Goal: Task Accomplishment & Management: Manage account settings

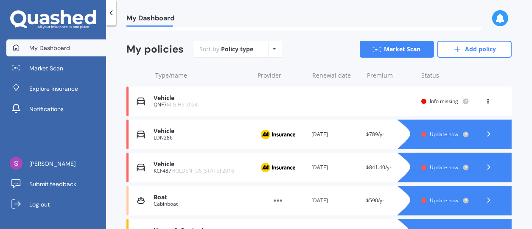
scroll to position [127, 0]
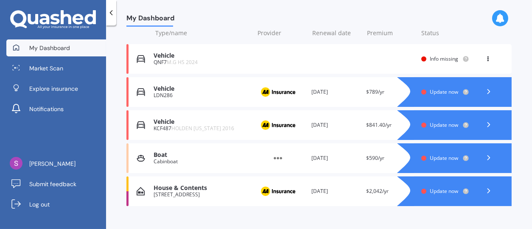
click at [425, 59] on div "Info missing" at bounding box center [445, 59] width 48 height 7
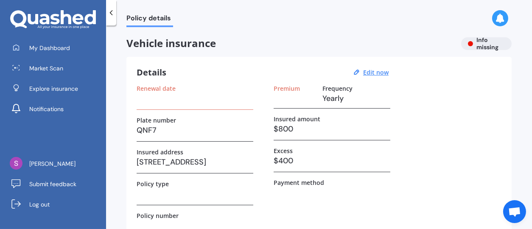
click at [182, 102] on h3 at bounding box center [195, 98] width 117 height 13
click at [176, 90] on div "Renewal date" at bounding box center [195, 88] width 117 height 7
click at [376, 70] on u "Edit now" at bounding box center [375, 72] width 25 height 8
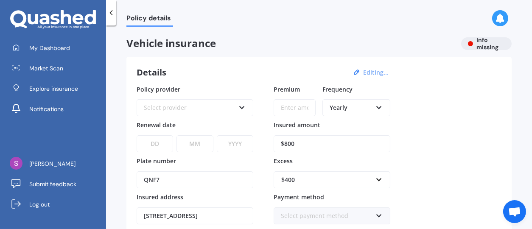
click at [242, 107] on icon at bounding box center [241, 106] width 7 height 6
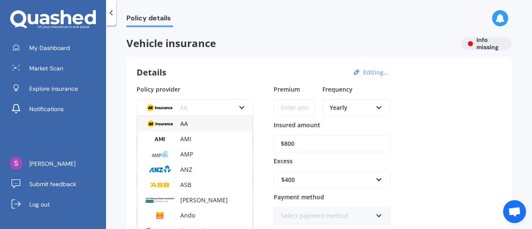
click at [203, 126] on div "AA" at bounding box center [194, 123] width 115 height 15
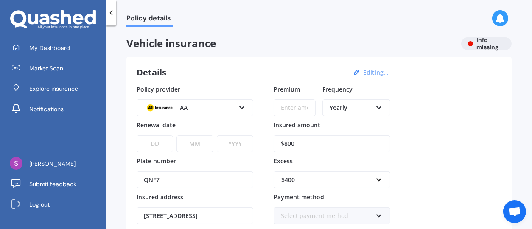
click at [164, 144] on select "DD 01 02 03 04 05 06 07 08 09 10 11 12 13 14 15 16 17 18 19 20 21 22 23 24 25 2…" at bounding box center [155, 143] width 36 height 17
select select "23"
click at [137, 135] on select "DD 01 02 03 04 05 06 07 08 09 10 11 12 13 14 15 16 17 18 19 20 21 22 23 24 25 2…" at bounding box center [155, 143] width 36 height 17
click at [188, 140] on select "MM 01 02 03 04 05 06 07 08 09 10 11 12" at bounding box center [194, 143] width 36 height 17
select select "09"
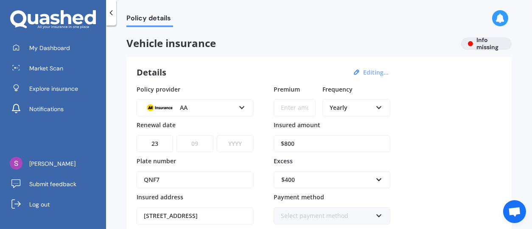
click at [176, 135] on select "MM 01 02 03 04 05 06 07 08 09 10 11 12" at bounding box center [194, 143] width 36 height 17
click at [229, 139] on select "YYYY 2027 2026 2025 2024 2023 2022 2021 2020 2019 2018 2017 2016 2015 2014 2013…" at bounding box center [235, 143] width 36 height 17
select select "2025"
click at [217, 135] on select "YYYY 2027 2026 2025 2024 2023 2022 2021 2020 2019 2018 2017 2016 2015 2014 2013…" at bounding box center [235, 143] width 36 height 17
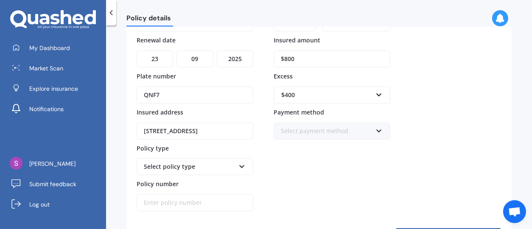
scroll to position [127, 0]
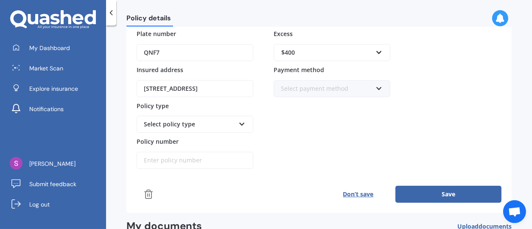
click at [180, 160] on input "Policy number" at bounding box center [195, 160] width 117 height 17
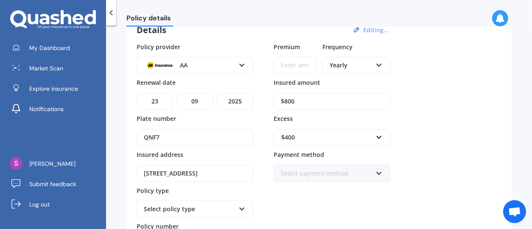
scroll to position [0, 0]
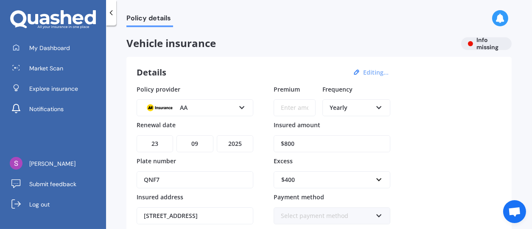
type input "AMV00503373"
click at [318, 146] on input "$800" at bounding box center [332, 143] width 117 height 17
drag, startPoint x: 318, startPoint y: 146, endPoint x: 219, endPoint y: 146, distance: 99.7
click at [219, 146] on div "Policy provider AA AA AMI AMP ANZ ASB Aioi Nissay Dowa Ando Assurant Autosure B…" at bounding box center [319, 191] width 365 height 212
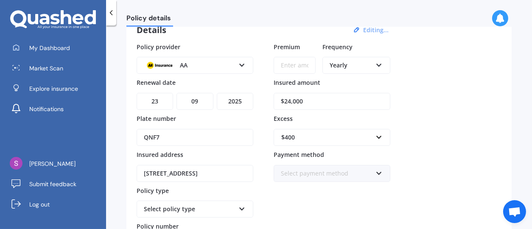
type input "$24,000"
click at [378, 172] on icon at bounding box center [378, 172] width 7 height 6
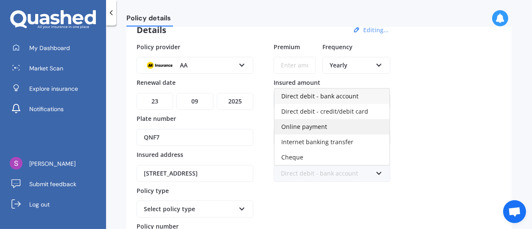
click at [322, 127] on span "Online payment" at bounding box center [304, 127] width 46 height 8
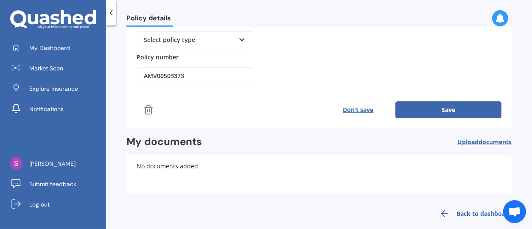
scroll to position [221, 0]
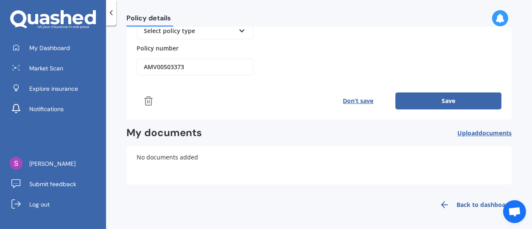
click at [350, 98] on button "Don’t save" at bounding box center [358, 100] width 74 height 17
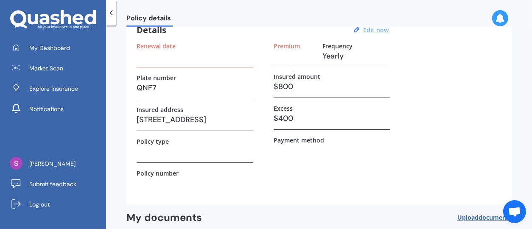
scroll to position [0, 0]
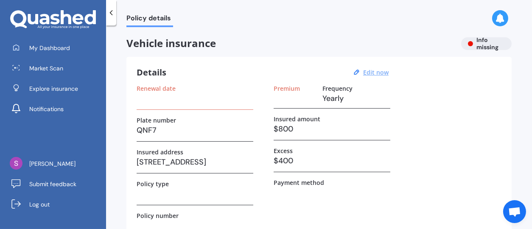
click at [170, 86] on label "Renewal date" at bounding box center [156, 88] width 39 height 7
click at [378, 69] on u "Edit now" at bounding box center [375, 72] width 25 height 8
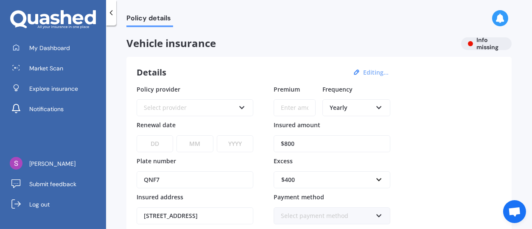
click at [243, 105] on icon at bounding box center [241, 106] width 7 height 6
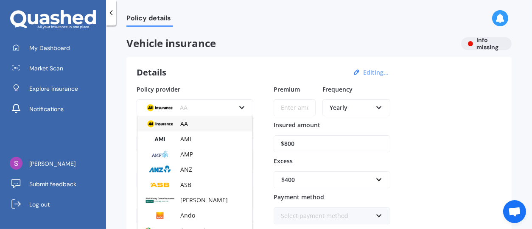
click at [169, 123] on img at bounding box center [159, 124] width 31 height 12
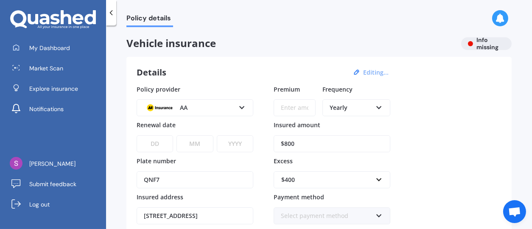
scroll to position [85, 0]
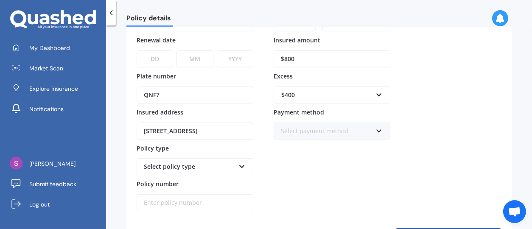
click at [165, 57] on select "DD 01 02 03 04 05 06 07 08 09 10 11 12 13 14 15 16 17 18 19 20 21 22 23 24 25 2…" at bounding box center [155, 58] width 36 height 17
select select "23"
click at [197, 55] on select "MM 01 02 03 04 05 06 07 08 09 10 11 12" at bounding box center [194, 58] width 36 height 17
select select "09"
click at [176, 50] on select "MM 01 02 03 04 05 06 07 08 09 10 11 12" at bounding box center [194, 58] width 36 height 17
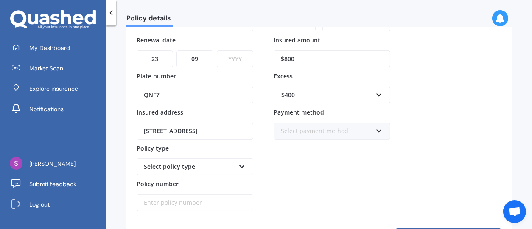
click at [228, 58] on select "YYYY 2027 2026 2025 2024 2023 2022 2021 2020 2019 2018 2017 2016 2015 2014 2013…" at bounding box center [235, 58] width 36 height 17
select select "2025"
click at [217, 50] on select "YYYY 2027 2026 2025 2024 2023 2022 2021 2020 2019 2018 2017 2016 2015 2014 2013…" at bounding box center [235, 58] width 36 height 17
click at [242, 163] on icon at bounding box center [241, 165] width 7 height 6
click at [184, 167] on div "Comprehensive" at bounding box center [189, 166] width 91 height 9
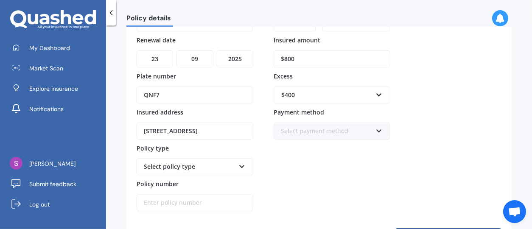
click at [245, 165] on icon at bounding box center [241, 165] width 7 height 6
click at [194, 186] on div "Comprehensive" at bounding box center [194, 182] width 115 height 15
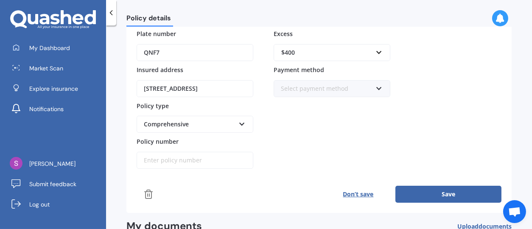
click at [204, 161] on input "Policy number" at bounding box center [195, 160] width 117 height 17
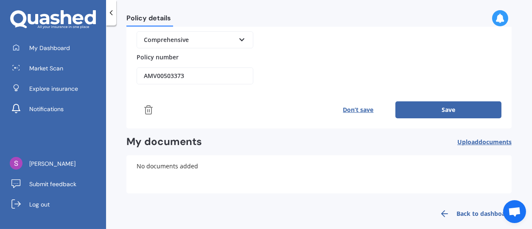
scroll to position [85, 0]
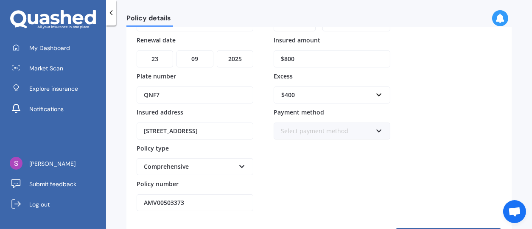
type input "AMV00503373"
click at [302, 59] on input "$800" at bounding box center [332, 58] width 117 height 17
drag, startPoint x: 302, startPoint y: 59, endPoint x: 251, endPoint y: 53, distance: 50.8
click at [254, 53] on div "Policy provider AA AA AMI AMP ANZ ASB Aioi Nissay Dowa Ando Assurant Autosure B…" at bounding box center [319, 106] width 365 height 212
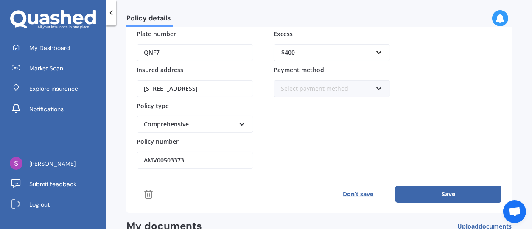
type input "$24,000"
click at [378, 89] on icon at bounding box center [378, 87] width 7 height 6
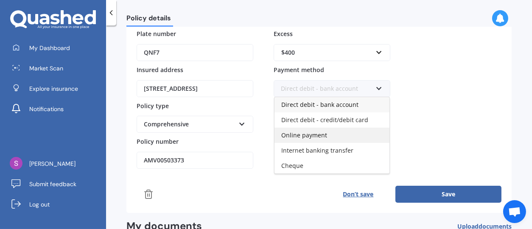
click at [325, 137] on div "Online payment" at bounding box center [331, 135] width 115 height 15
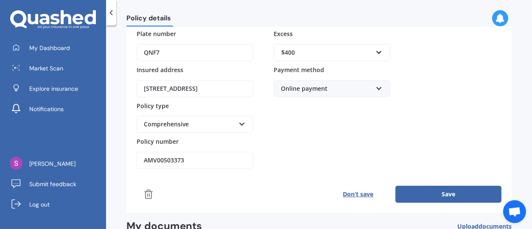
click at [430, 189] on button "Save" at bounding box center [448, 194] width 106 height 17
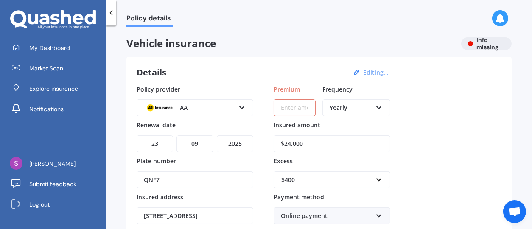
click at [310, 109] on input "Premium" at bounding box center [295, 107] width 42 height 17
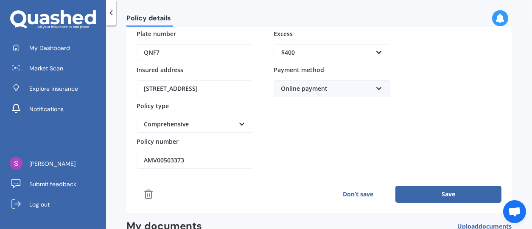
scroll to position [170, 0]
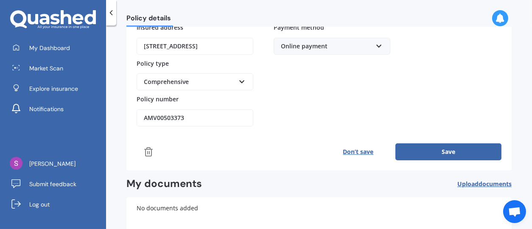
type input "$869.42"
click at [418, 150] on button "Save" at bounding box center [448, 151] width 106 height 17
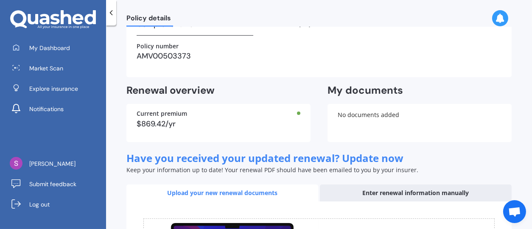
scroll to position [212, 0]
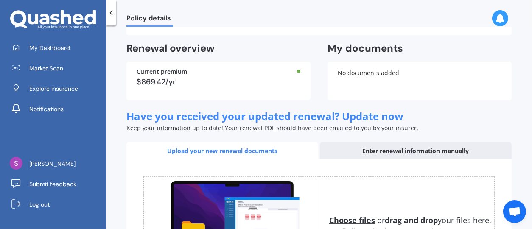
click at [418, 150] on div "Enter renewal information manually" at bounding box center [416, 150] width 192 height 17
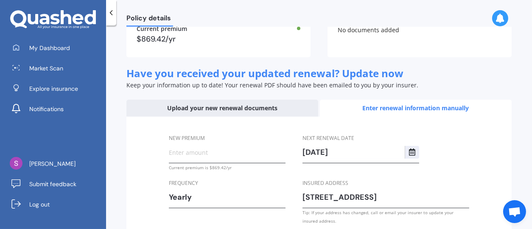
scroll to position [297, 0]
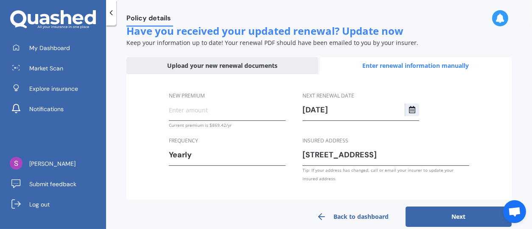
click at [221, 115] on input "New premium" at bounding box center [227, 109] width 117 height 13
drag, startPoint x: 199, startPoint y: 110, endPoint x: 172, endPoint y: 108, distance: 27.2
click at [172, 108] on input "$86.00" at bounding box center [227, 109] width 117 height 13
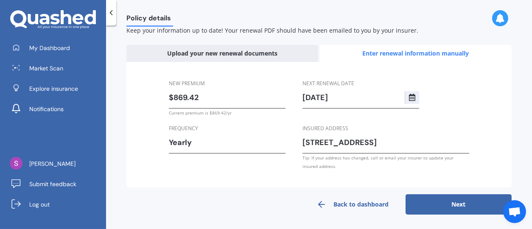
type input "$869.42"
click at [457, 203] on button "Next" at bounding box center [458, 204] width 106 height 20
select select "23"
select select "09"
select select "2026"
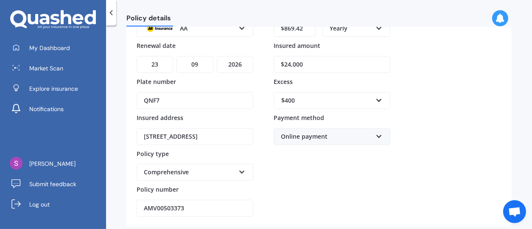
scroll to position [135, 0]
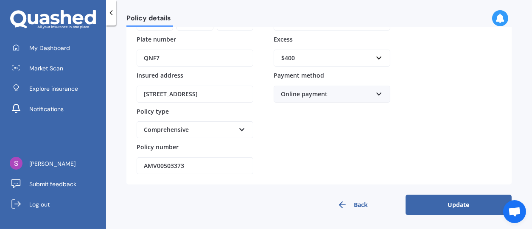
click at [457, 203] on button "Update" at bounding box center [458, 205] width 106 height 20
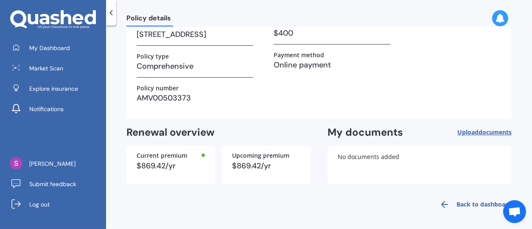
scroll to position [43, 0]
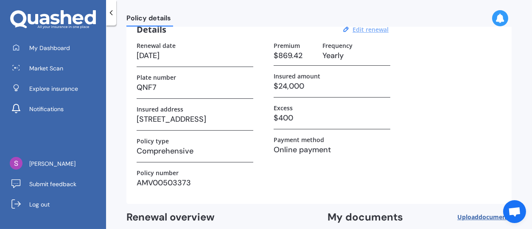
click at [360, 30] on u "Edit renewal" at bounding box center [370, 29] width 36 height 8
select select "23"
select select "09"
select select "2026"
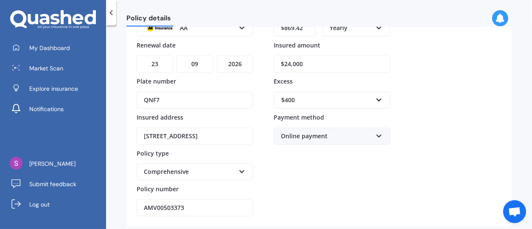
scroll to position [135, 0]
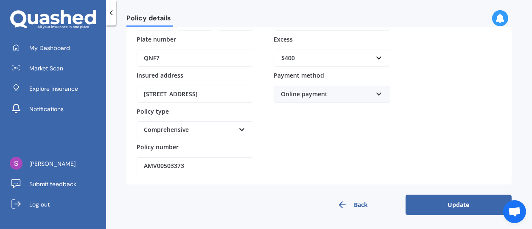
click at [362, 203] on button "Back" at bounding box center [352, 205] width 106 height 20
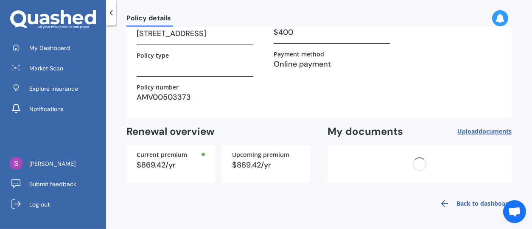
scroll to position [128, 0]
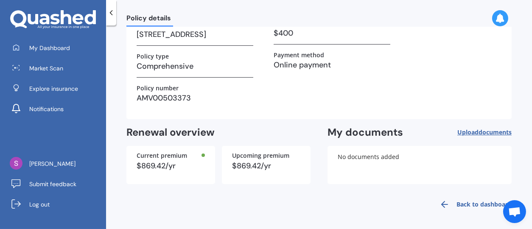
click at [179, 165] on div "$869.42/yr" at bounding box center [171, 166] width 68 height 8
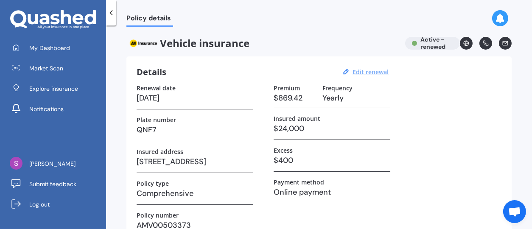
click at [384, 72] on u "Edit renewal" at bounding box center [370, 72] width 36 height 8
select select "23"
select select "09"
select select "2026"
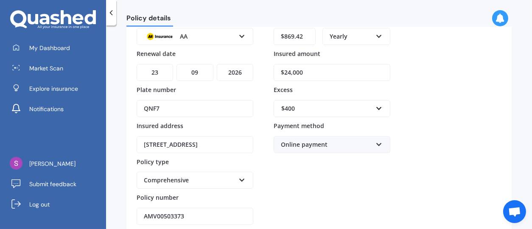
scroll to position [135, 0]
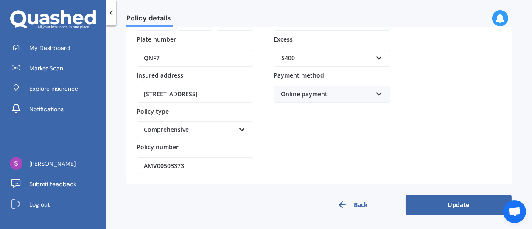
click at [435, 202] on button "Update" at bounding box center [458, 205] width 106 height 20
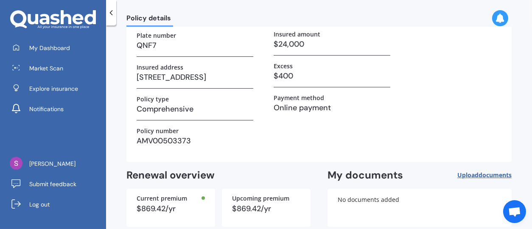
scroll to position [0, 0]
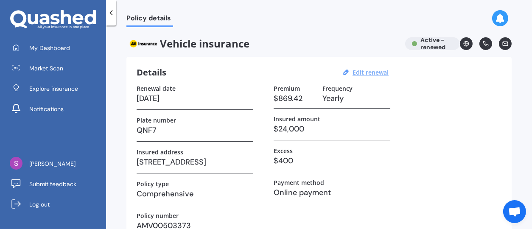
click at [372, 74] on u "Edit renewal" at bounding box center [370, 72] width 36 height 8
select select "23"
select select "09"
select select "2026"
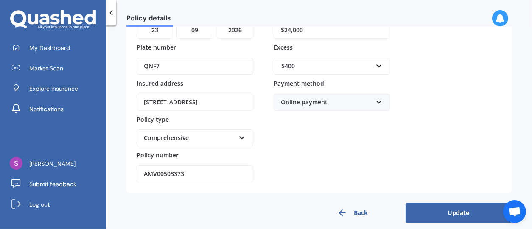
scroll to position [42, 0]
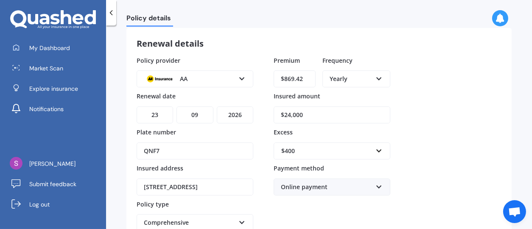
click at [308, 80] on input "$869.42" at bounding box center [295, 78] width 42 height 17
drag, startPoint x: 308, startPoint y: 80, endPoint x: 263, endPoint y: 76, distance: 45.5
click at [263, 75] on div "Policy provider AA AA AMI AMP ANZ ASB Aioi Nissay Dowa Ando Assurant Autosure B…" at bounding box center [319, 162] width 365 height 212
drag, startPoint x: 312, startPoint y: 78, endPoint x: 278, endPoint y: 79, distance: 34.0
click at [278, 79] on input "$1,129.00" at bounding box center [295, 78] width 42 height 17
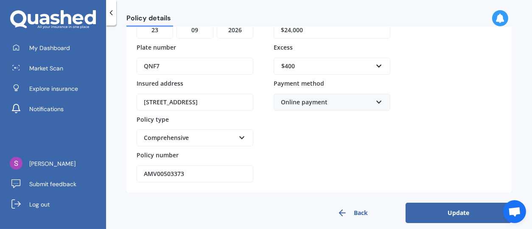
scroll to position [85, 0]
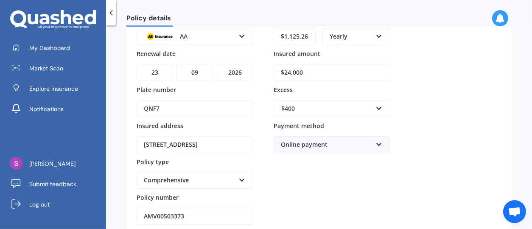
type input "$1,125.26"
drag, startPoint x: 315, startPoint y: 72, endPoint x: 280, endPoint y: 75, distance: 35.0
click at [280, 75] on input "$24,000" at bounding box center [332, 72] width 117 height 17
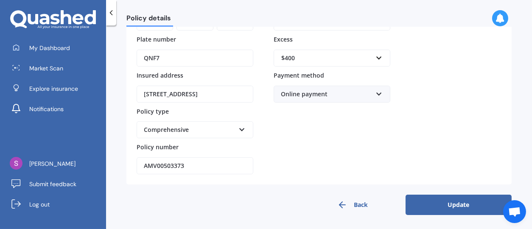
type input "$30,000"
click at [455, 202] on button "Update" at bounding box center [458, 205] width 106 height 20
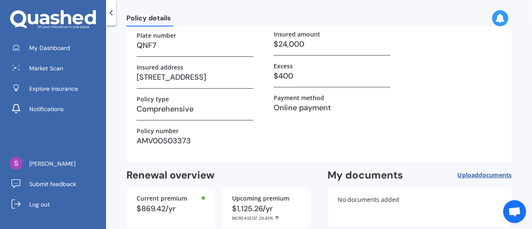
scroll to position [127, 0]
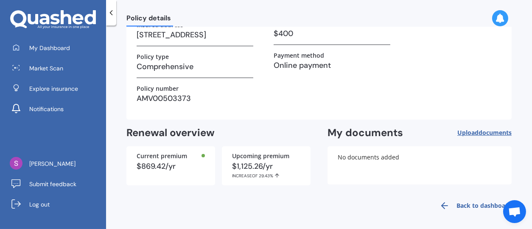
click at [179, 165] on div "$869.42/yr" at bounding box center [171, 166] width 68 height 8
click at [202, 156] on div at bounding box center [202, 155] width 3 height 3
click at [461, 204] on link "Back to dashboard" at bounding box center [472, 206] width 77 height 20
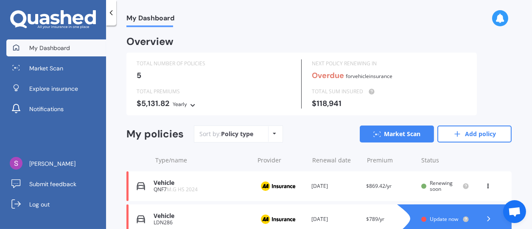
click at [191, 103] on icon at bounding box center [193, 103] width 6 height 5
click at [222, 100] on div "TOTAL PREMIUMS $5,131.82 Yearly Yearly Six-Monthly Quarterly Monthly Fortnightl…" at bounding box center [216, 97] width 172 height 21
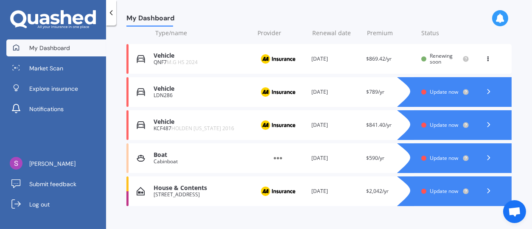
scroll to position [139, 0]
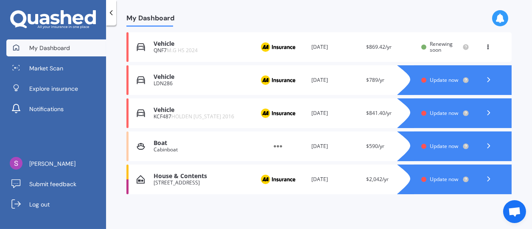
click at [176, 113] on div "Vehicle" at bounding box center [202, 109] width 96 height 7
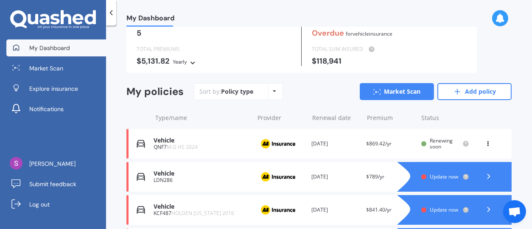
scroll to position [85, 0]
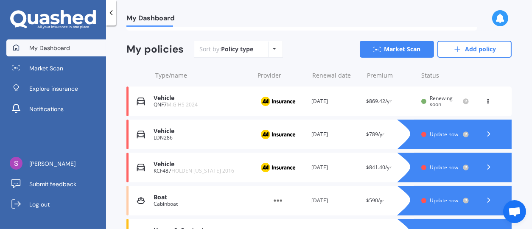
click at [172, 137] on div "LDN286" at bounding box center [202, 138] width 96 height 6
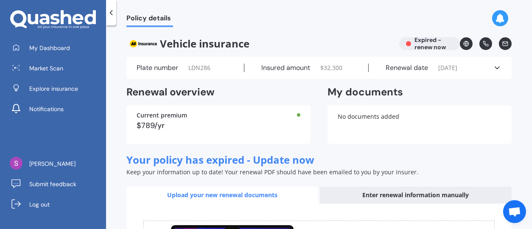
click at [428, 45] on div "Vehicle insurance Expired - renew now" at bounding box center [318, 43] width 385 height 13
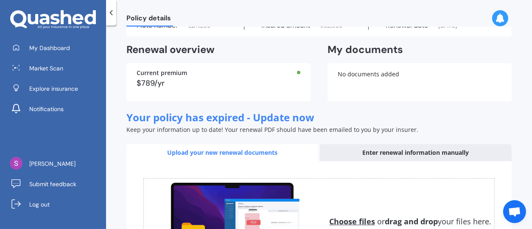
scroll to position [85, 0]
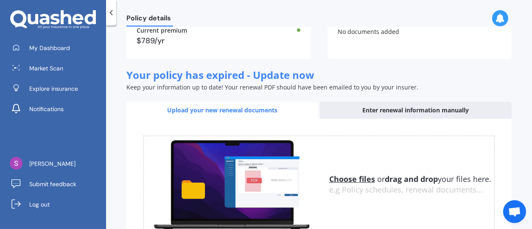
click at [257, 111] on div "Upload your new renewal documents" at bounding box center [222, 110] width 192 height 17
click at [404, 108] on div "Enter renewal information manually" at bounding box center [416, 110] width 192 height 17
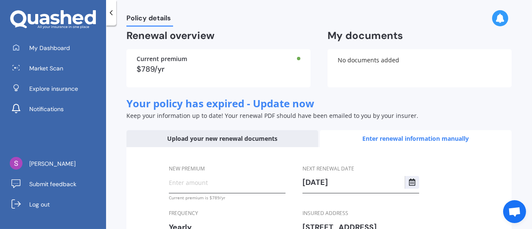
scroll to position [141, 0]
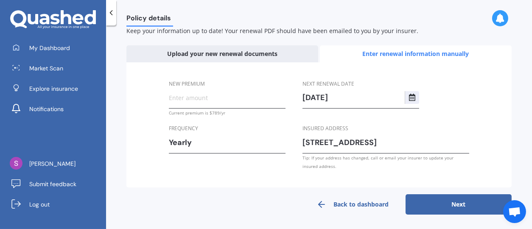
click at [416, 53] on div "Enter renewal information manually" at bounding box center [416, 53] width 192 height 17
click at [218, 97] on input "New premium" at bounding box center [227, 97] width 117 height 13
type input "$0.00"
click at [441, 203] on button "Next" at bounding box center [458, 204] width 106 height 20
select select "23"
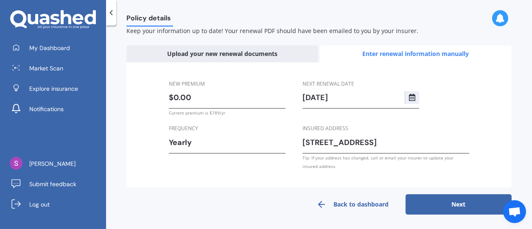
select select "09"
select select "2024"
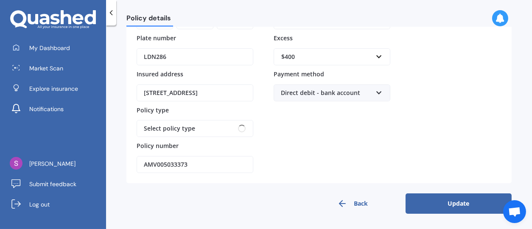
scroll to position [135, 0]
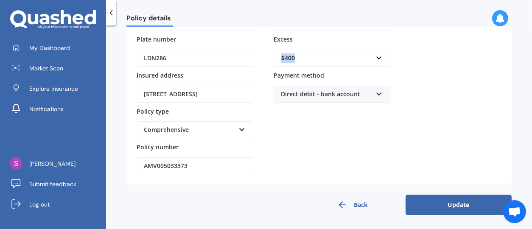
drag, startPoint x: 310, startPoint y: 53, endPoint x: 268, endPoint y: 56, distance: 41.2
click at [268, 56] on div "Policy provider AA AA AMI AMP ANZ ASB Aioi Nissay Dowa Ando Assurant Autosure B…" at bounding box center [319, 69] width 365 height 212
click at [377, 58] on input "text" at bounding box center [328, 58] width 109 height 16
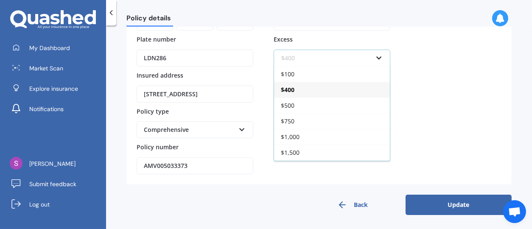
click at [300, 61] on input "text" at bounding box center [328, 58] width 109 height 16
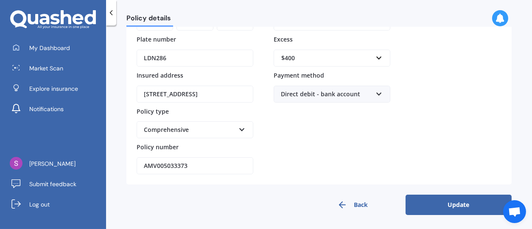
click at [239, 56] on input "LDN286" at bounding box center [195, 58] width 117 height 17
click at [386, 64] on div "$400 $100 $400 $500 $750 $1,000 $1,500 $2,000" at bounding box center [332, 58] width 117 height 17
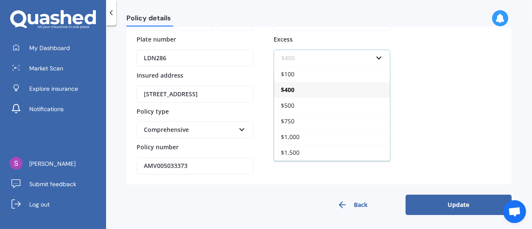
click at [346, 61] on input "text" at bounding box center [328, 58] width 109 height 16
click at [502, 22] on icon at bounding box center [499, 18] width 9 height 9
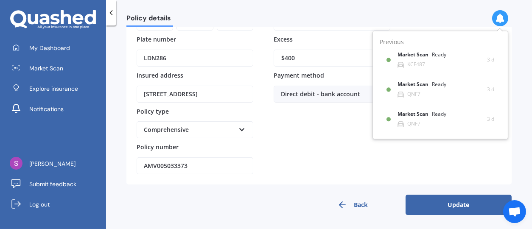
click at [320, 134] on div "Premium $0.00 Frequency Yearly Yearly Six-Monthly Quarterly Monthly Fortnightly…" at bounding box center [332, 69] width 117 height 212
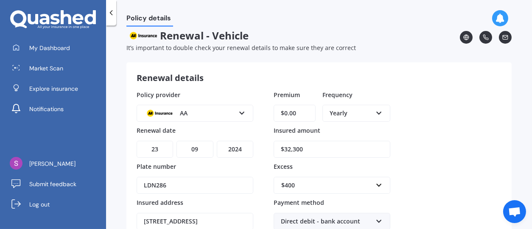
scroll to position [0, 0]
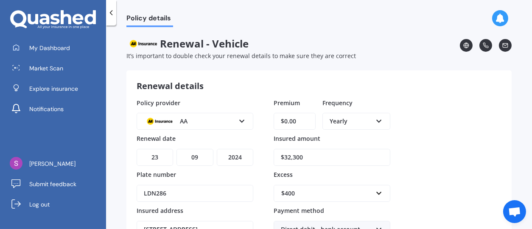
click at [502, 45] on icon at bounding box center [505, 45] width 6 height 6
click at [503, 47] on icon at bounding box center [505, 45] width 5 height 4
click at [514, 212] on span "Open chat" at bounding box center [515, 212] width 14 height 11
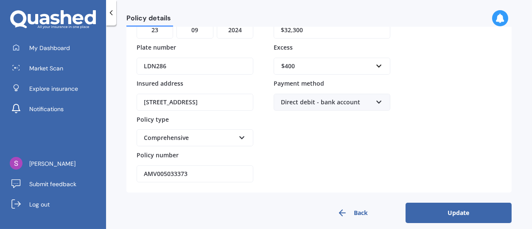
scroll to position [135, 0]
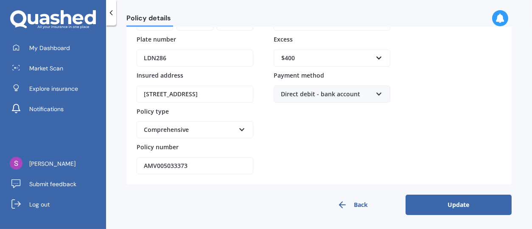
click at [358, 209] on button "Back" at bounding box center [352, 205] width 106 height 20
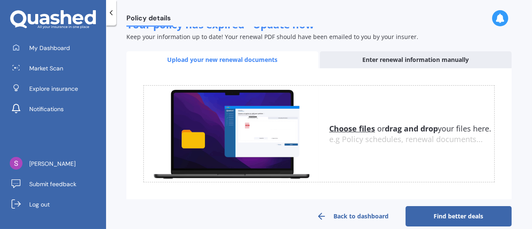
scroll to position [146, 0]
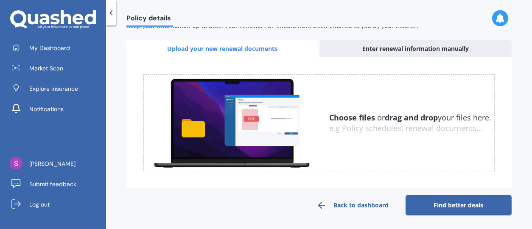
click at [368, 203] on link "Back to dashboard" at bounding box center [352, 205] width 106 height 20
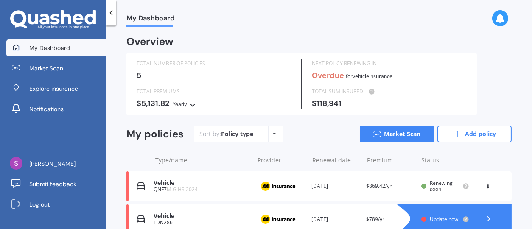
scroll to position [127, 0]
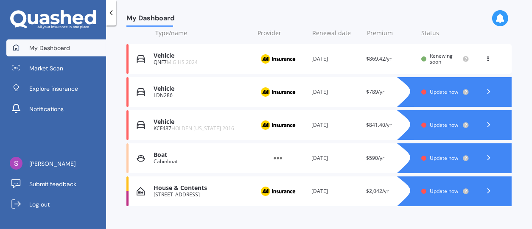
drag, startPoint x: 149, startPoint y: 91, endPoint x: 430, endPoint y: 97, distance: 281.2
drag, startPoint x: 430, startPoint y: 97, endPoint x: 497, endPoint y: 43, distance: 85.6
click at [497, 43] on div "Type/name Provider Renewal date Premium You are paying Status" at bounding box center [318, 33] width 385 height 22
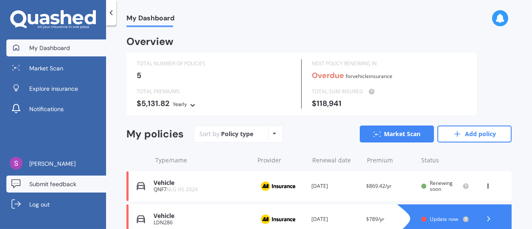
click at [46, 184] on span "Submit feedback" at bounding box center [52, 184] width 47 height 8
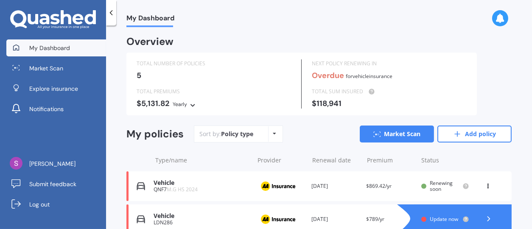
click at [52, 50] on span "My Dashboard" at bounding box center [49, 48] width 41 height 8
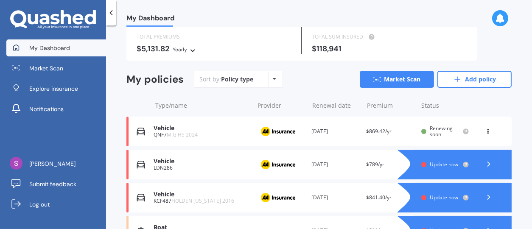
scroll to position [12, 0]
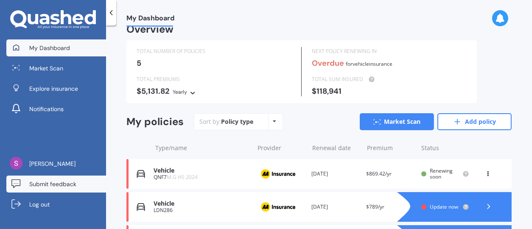
click at [51, 186] on span "Submit feedback" at bounding box center [52, 184] width 47 height 8
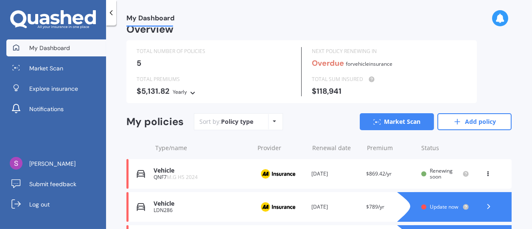
scroll to position [0, 0]
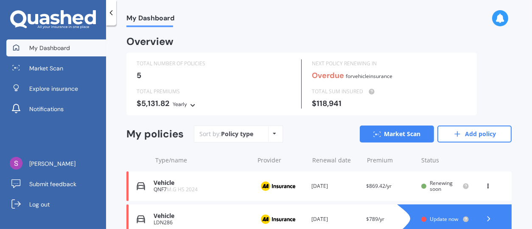
click at [111, 11] on icon at bounding box center [111, 12] width 8 height 8
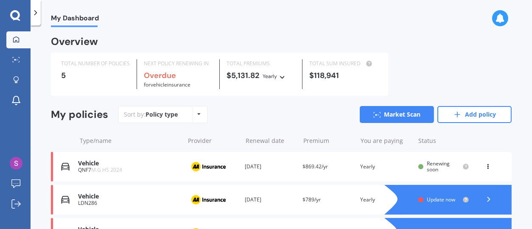
click at [32, 11] on icon at bounding box center [35, 12] width 8 height 8
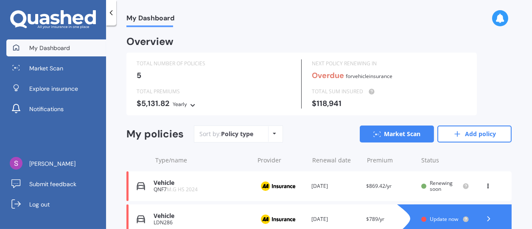
click at [19, 16] on icon at bounding box center [53, 19] width 86 height 19
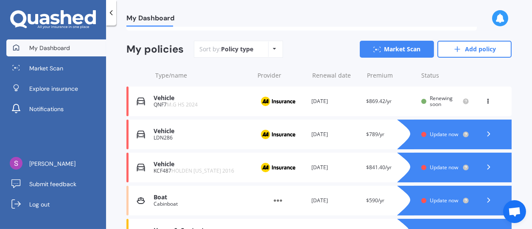
scroll to position [127, 0]
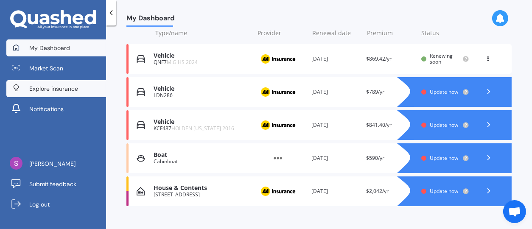
click at [74, 89] on span "Explore insurance" at bounding box center [53, 88] width 49 height 8
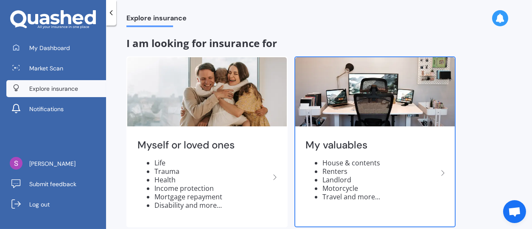
scroll to position [13, 0]
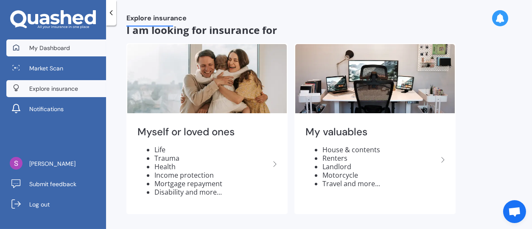
click at [53, 47] on span "My Dashboard" at bounding box center [49, 48] width 41 height 8
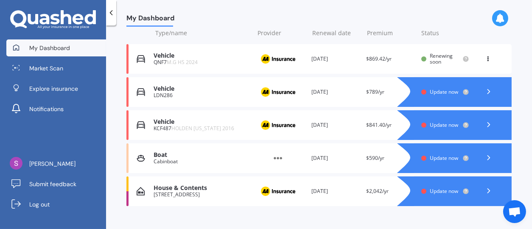
scroll to position [139, 0]
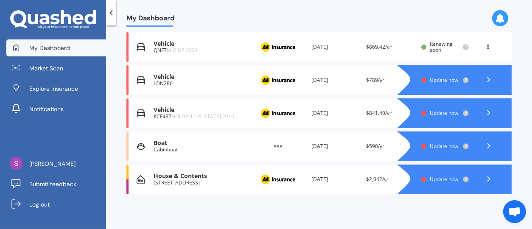
click at [175, 45] on div "Vehicle" at bounding box center [202, 43] width 96 height 7
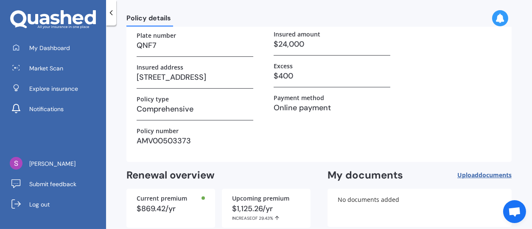
scroll to position [129, 0]
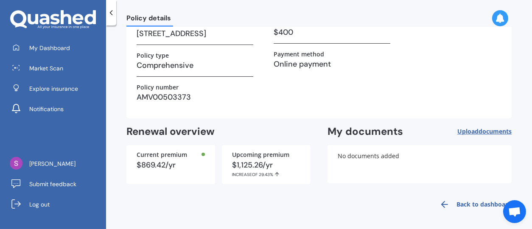
click at [179, 163] on div "$869.42/yr" at bounding box center [171, 165] width 68 height 8
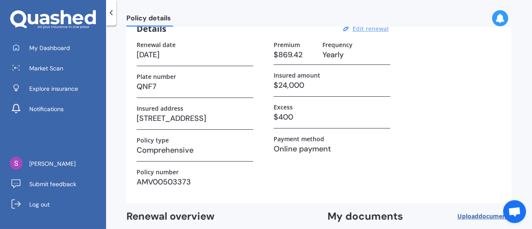
click at [372, 28] on u "Edit renewal" at bounding box center [370, 29] width 36 height 8
select select "23"
select select "09"
select select "2026"
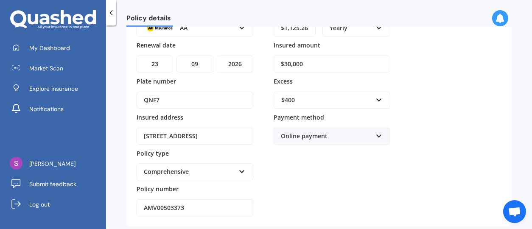
scroll to position [135, 0]
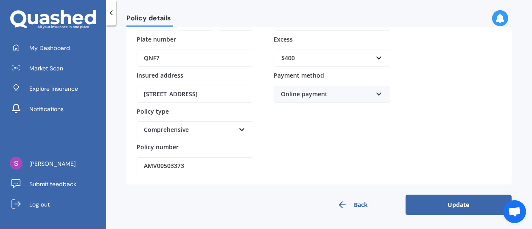
click at [442, 202] on button "Update" at bounding box center [458, 205] width 106 height 20
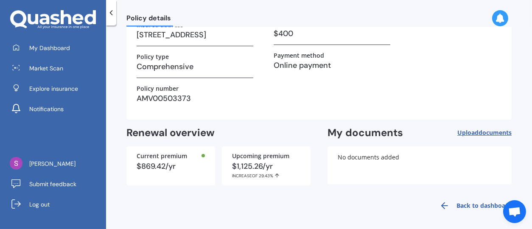
scroll to position [0, 0]
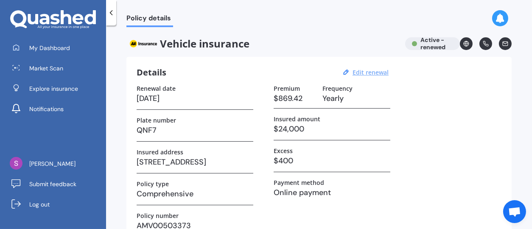
click at [372, 72] on u "Edit renewal" at bounding box center [370, 72] width 36 height 8
select select "23"
select select "09"
select select "2026"
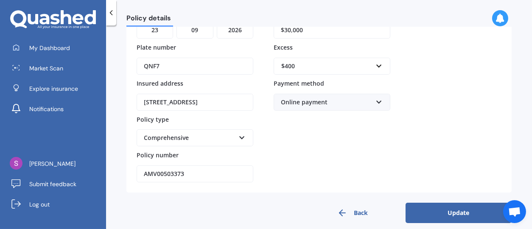
scroll to position [135, 0]
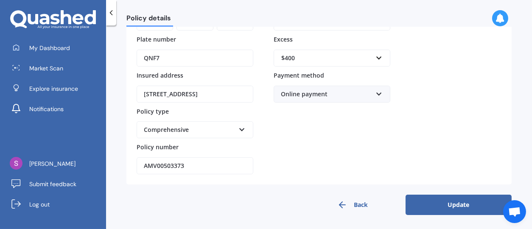
click at [461, 201] on button "Update" at bounding box center [458, 205] width 106 height 20
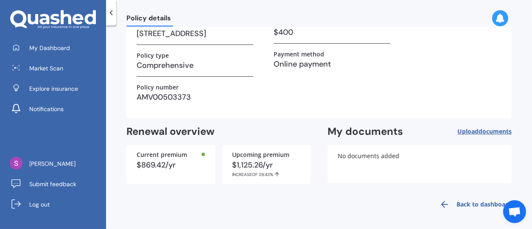
scroll to position [0, 0]
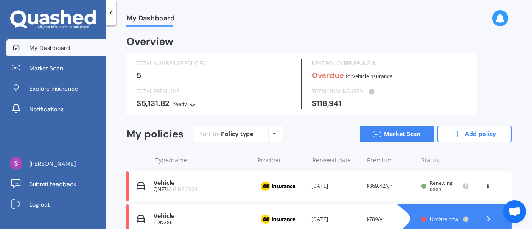
drag, startPoint x: 367, startPoint y: 1, endPoint x: 334, endPoint y: 17, distance: 36.6
click at [334, 17] on div "My Dashboard" at bounding box center [319, 13] width 426 height 27
